Goal: Task Accomplishment & Management: Use online tool/utility

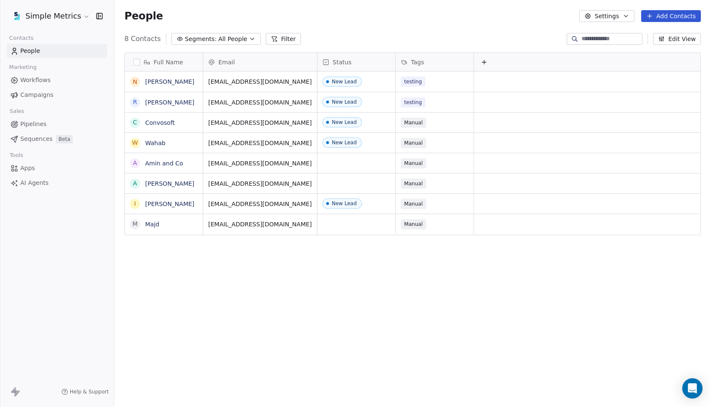
scroll to position [358, 597]
click at [29, 94] on span "Campaigns" at bounding box center [36, 95] width 33 height 9
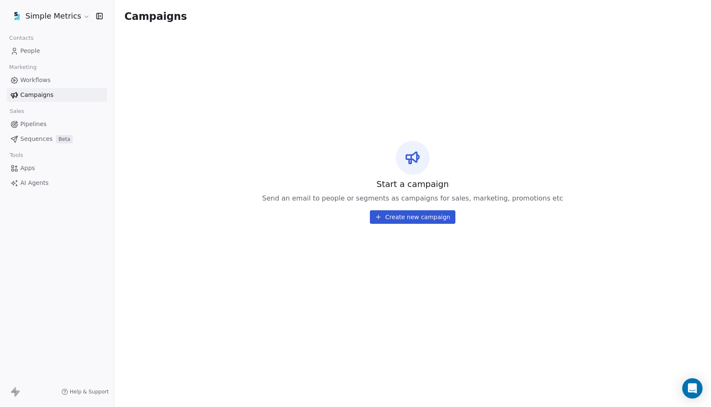
click at [65, 14] on html "Simple Metrics Contacts People Marketing Workflows Campaigns Sales Pipelines Se…" at bounding box center [355, 203] width 711 height 407
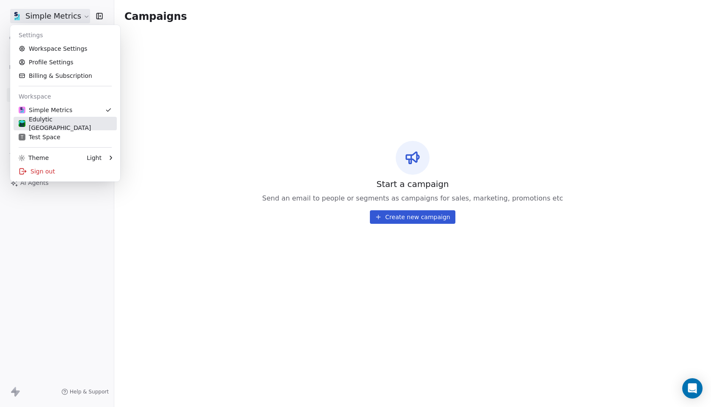
click at [49, 124] on div "Edulytic [GEOGRAPHIC_DATA]" at bounding box center [65, 123] width 93 height 17
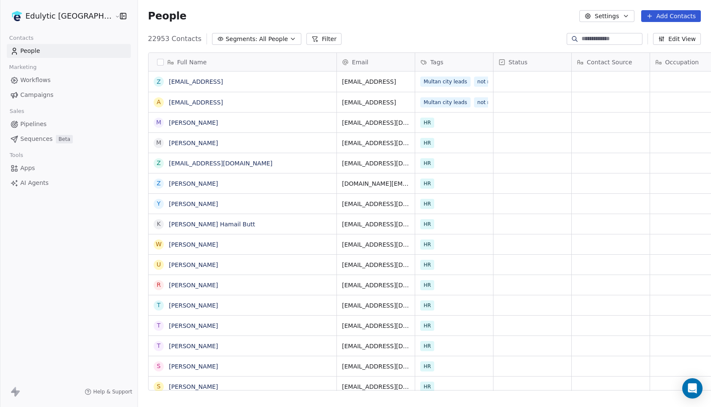
scroll to position [0, 0]
click at [39, 96] on span "Campaigns" at bounding box center [36, 95] width 33 height 9
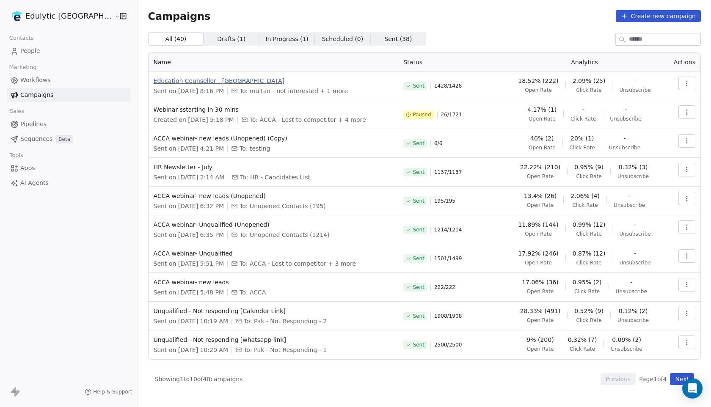
click at [196, 79] on span "Education Counsellor - [GEOGRAPHIC_DATA]" at bounding box center [274, 81] width 240 height 8
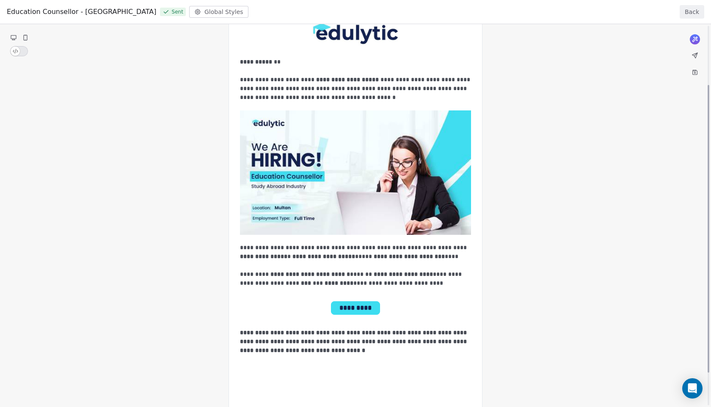
scroll to position [80, 0]
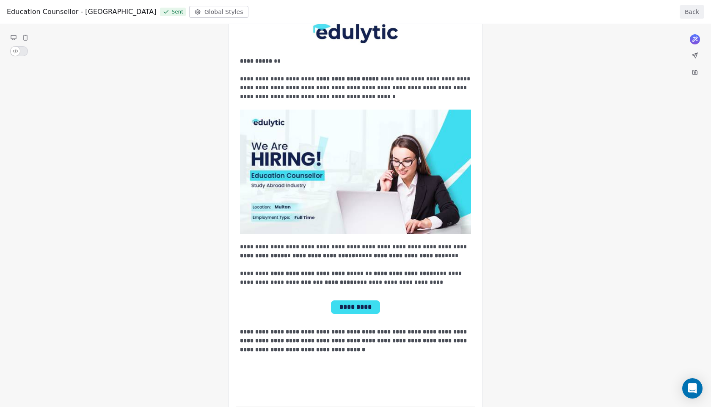
click at [361, 308] on div "**********" at bounding box center [355, 187] width 711 height 487
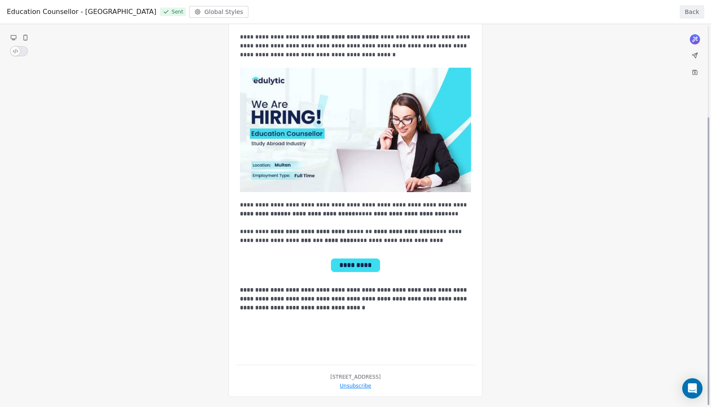
scroll to position [42, 0]
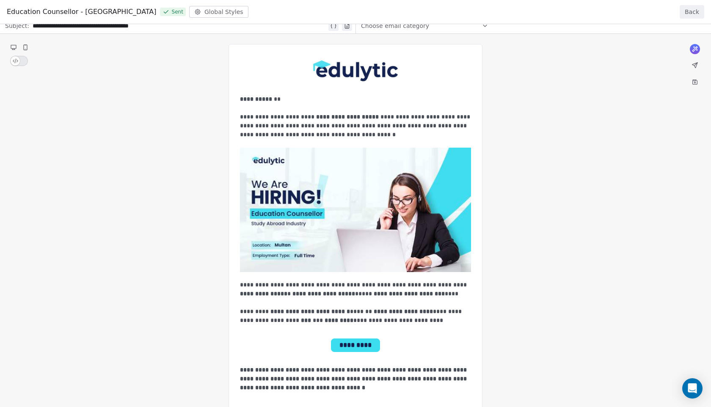
click at [693, 11] on button "Back" at bounding box center [691, 12] width 25 height 14
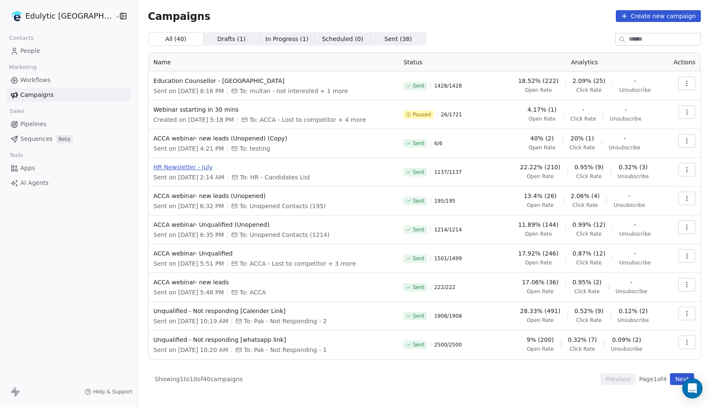
click at [156, 167] on span "HR Newsletter - July" at bounding box center [274, 167] width 240 height 8
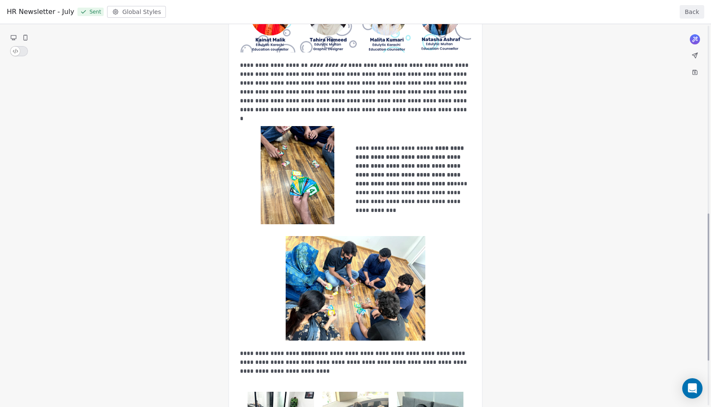
scroll to position [115, 0]
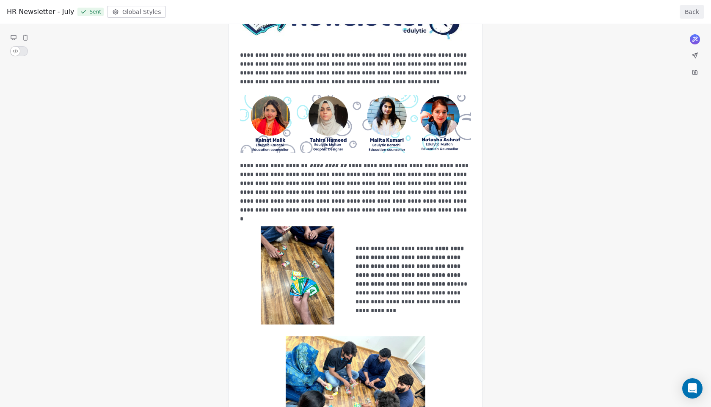
click at [696, 15] on button "Back" at bounding box center [691, 12] width 25 height 14
